Goal: Transaction & Acquisition: Purchase product/service

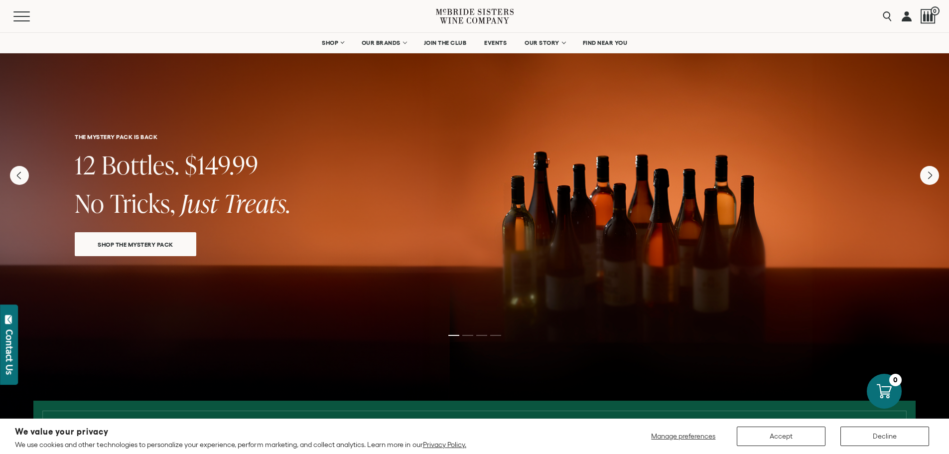
click at [173, 239] on span "SHOP THE MYSTERY PACK" at bounding box center [135, 244] width 111 height 11
